Goal: Task Accomplishment & Management: Manage account settings

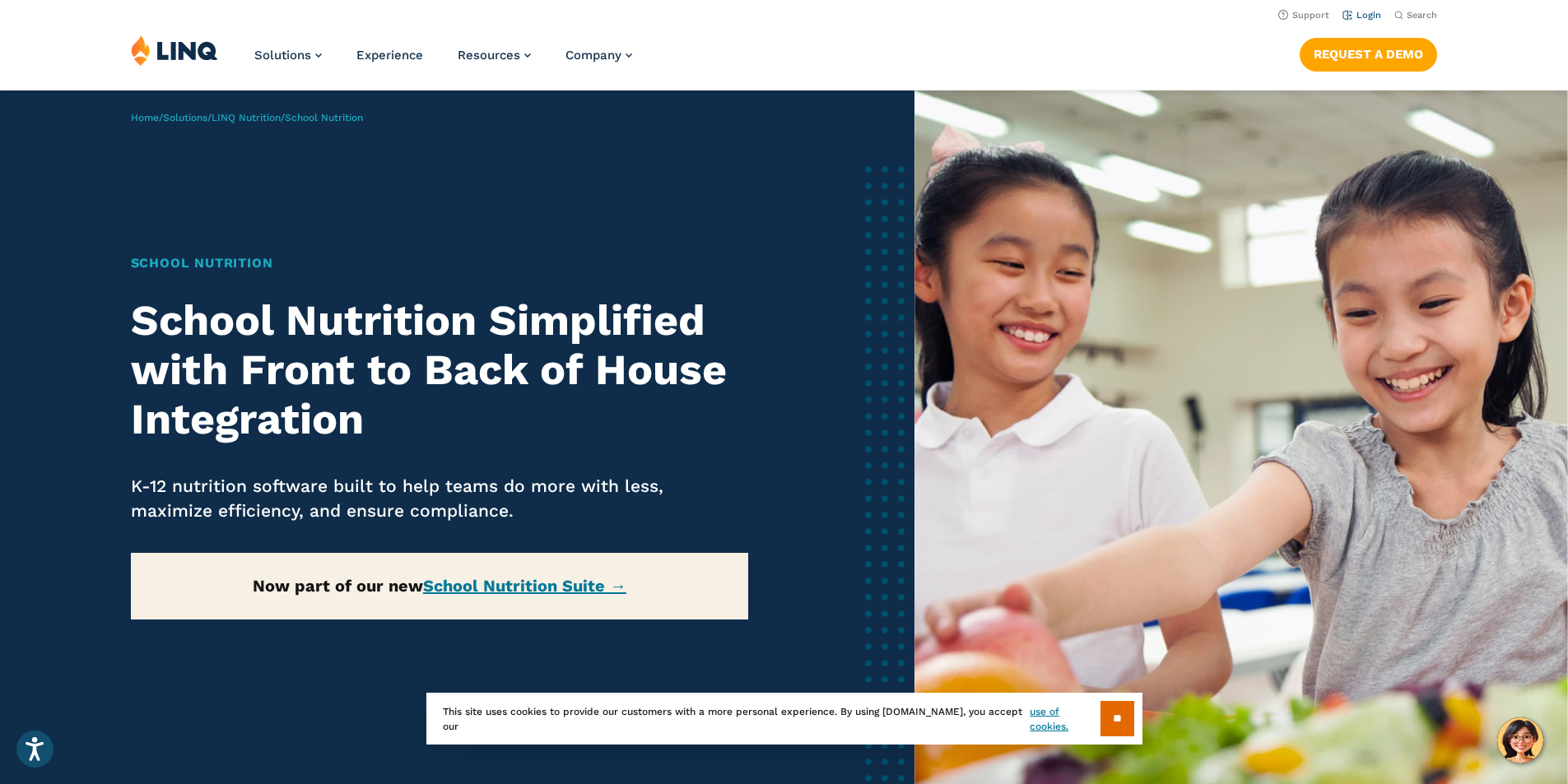
click at [1351, 14] on link "Login" at bounding box center [1362, 15] width 39 height 10
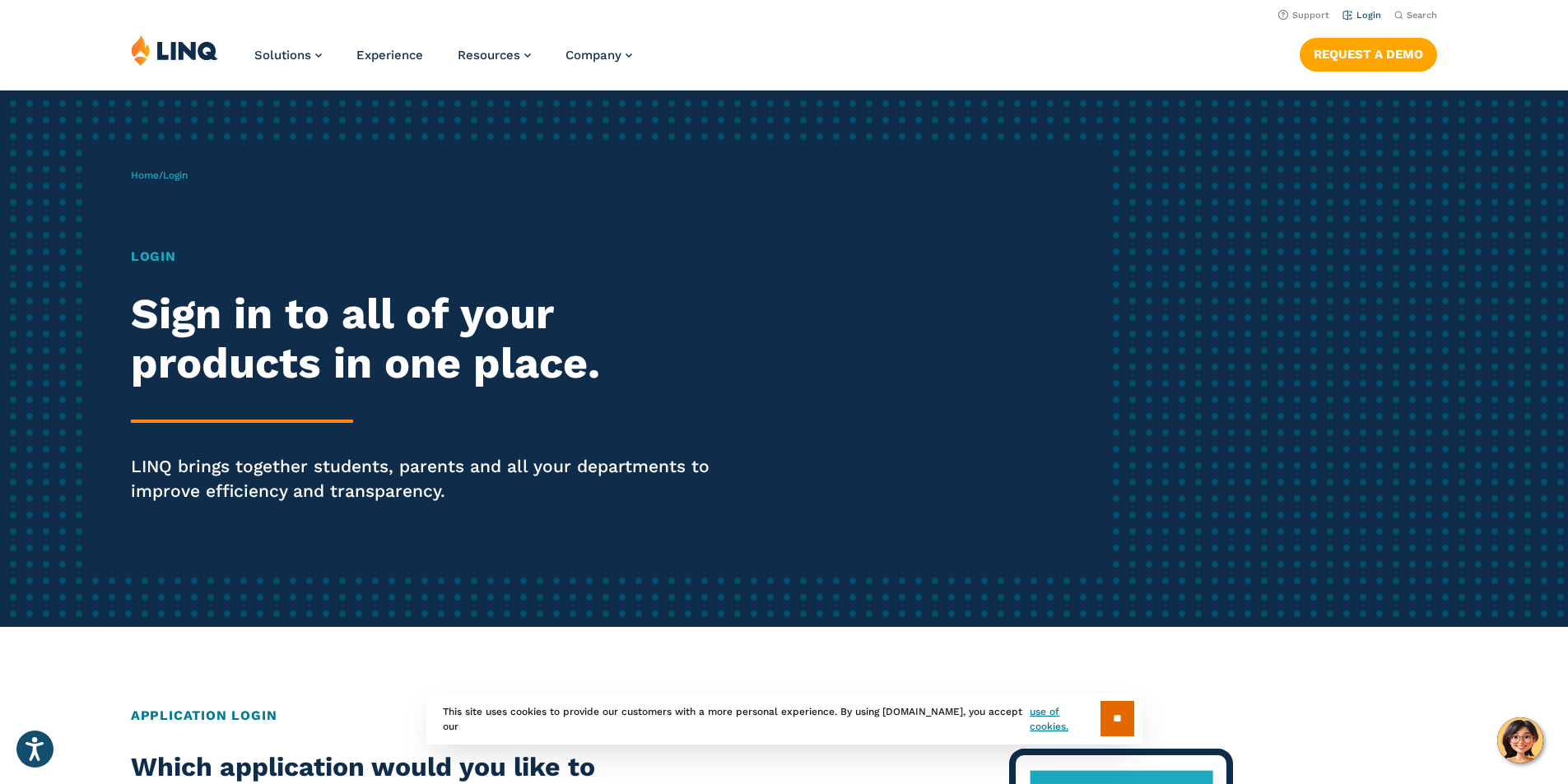
click at [1365, 13] on link "Login" at bounding box center [1362, 15] width 39 height 10
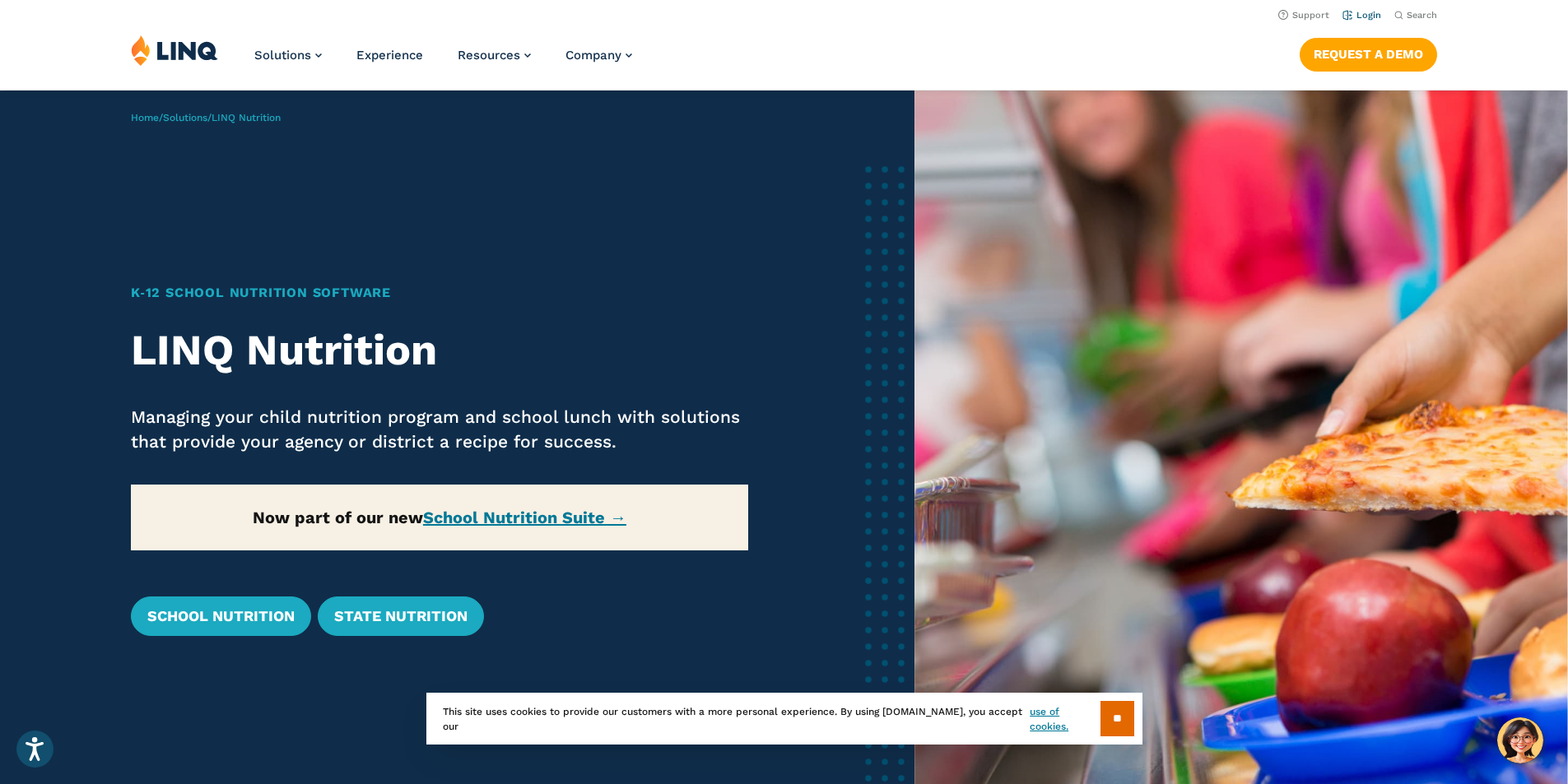
click at [1367, 15] on link "Login" at bounding box center [1362, 15] width 39 height 10
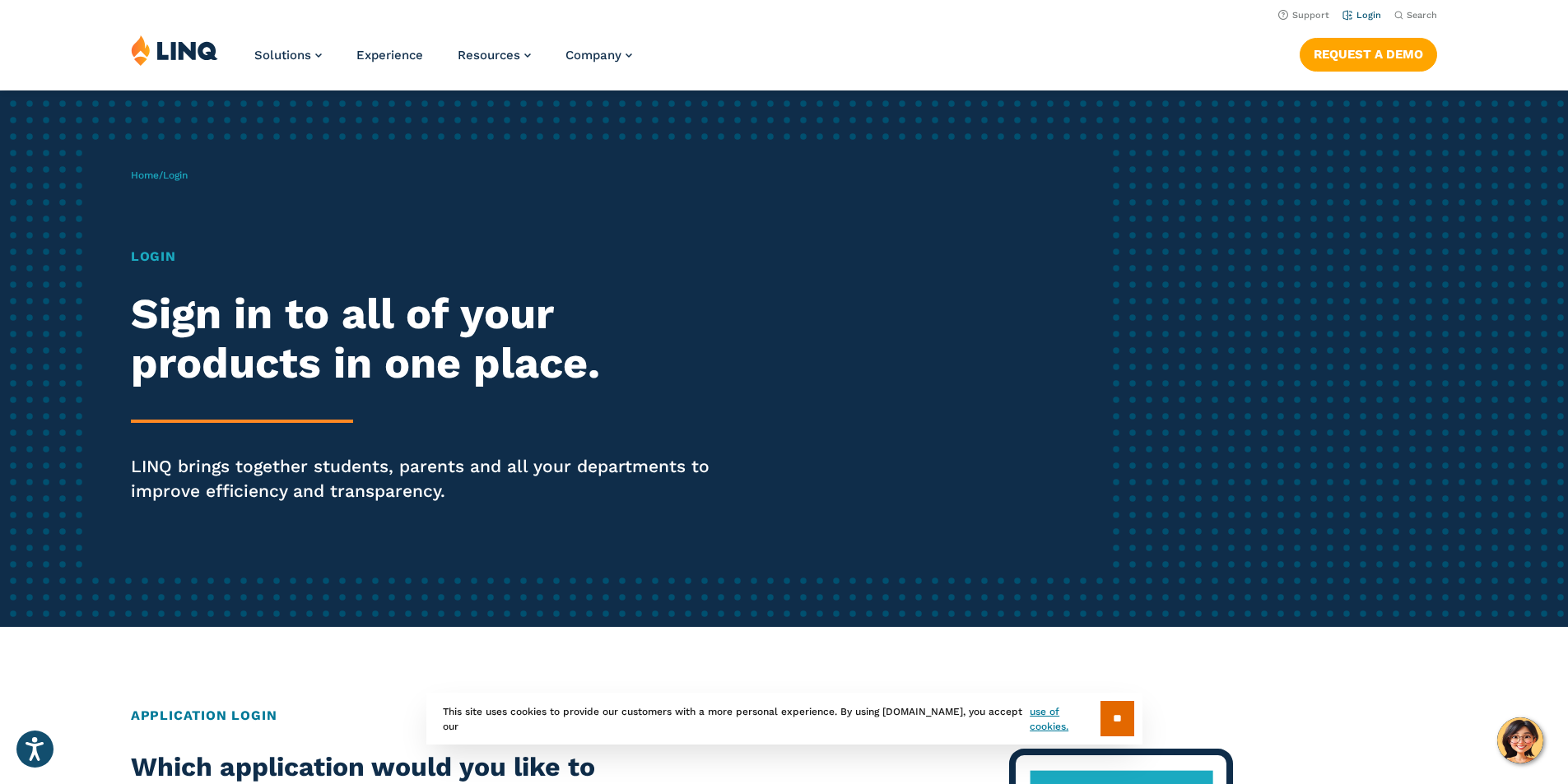
click at [1370, 13] on link "Login" at bounding box center [1362, 15] width 39 height 10
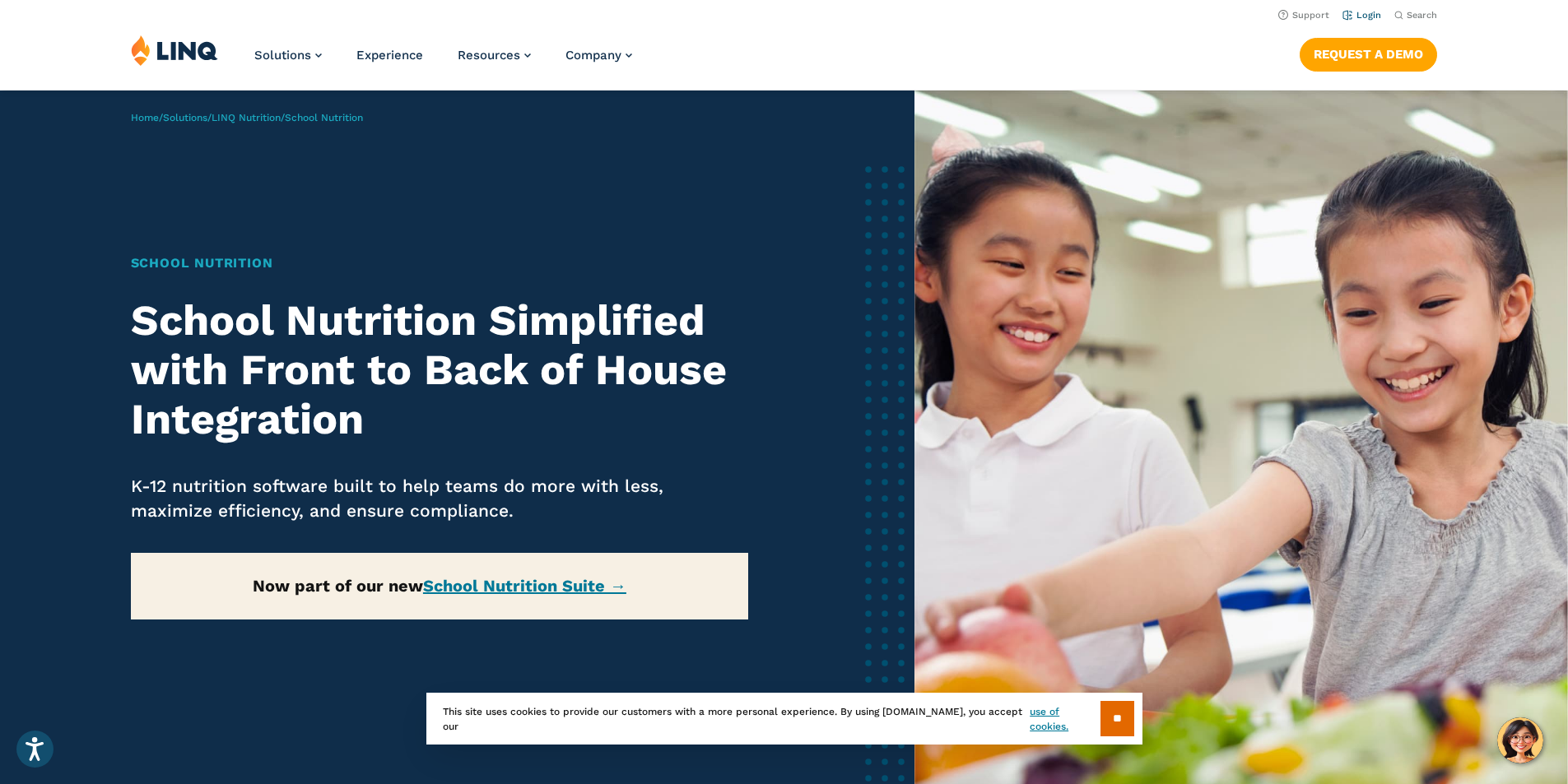
click at [1357, 13] on link "Login" at bounding box center [1362, 15] width 39 height 10
